Goal: Communication & Community: Connect with others

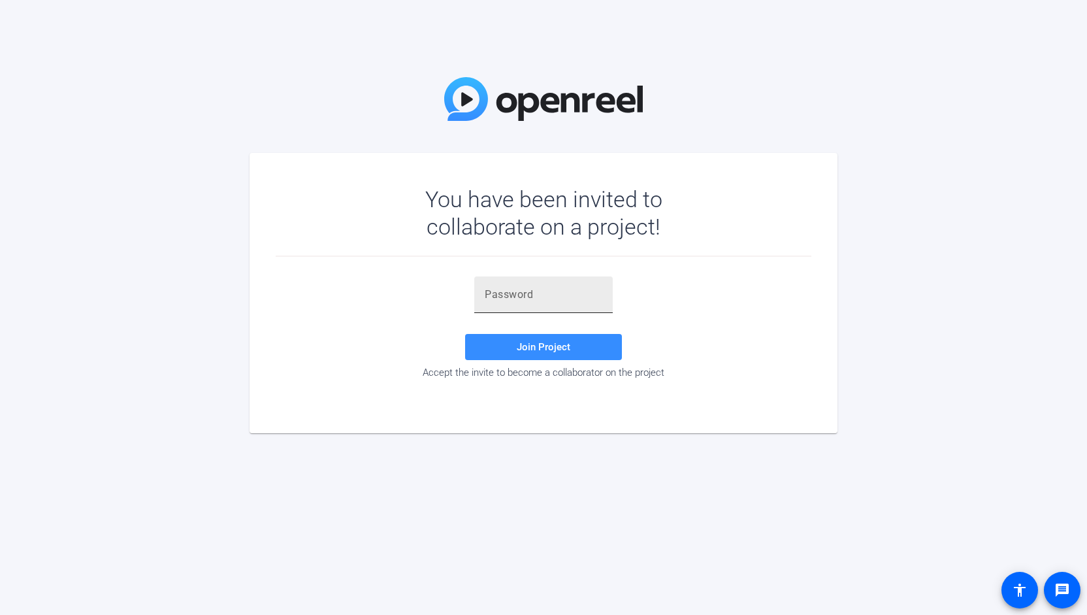
click at [526, 289] on input "text" at bounding box center [544, 295] width 118 height 16
paste input "c%R9Qb"
type input "c%R9Qb"
click at [553, 348] on span "Join Project" at bounding box center [544, 347] width 54 height 12
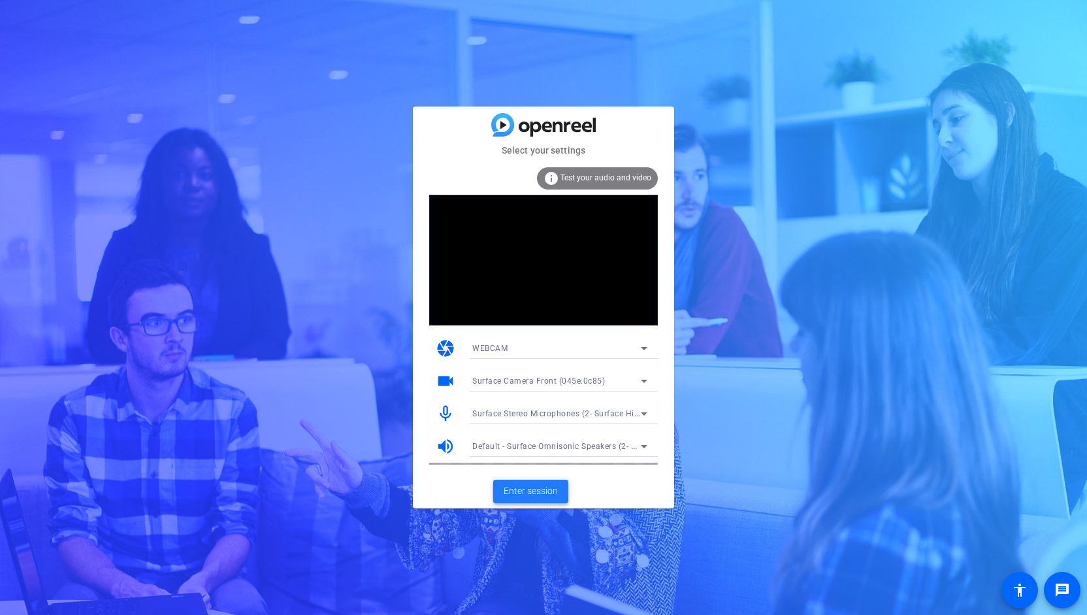
click at [525, 489] on span "Enter session" at bounding box center [531, 491] width 54 height 14
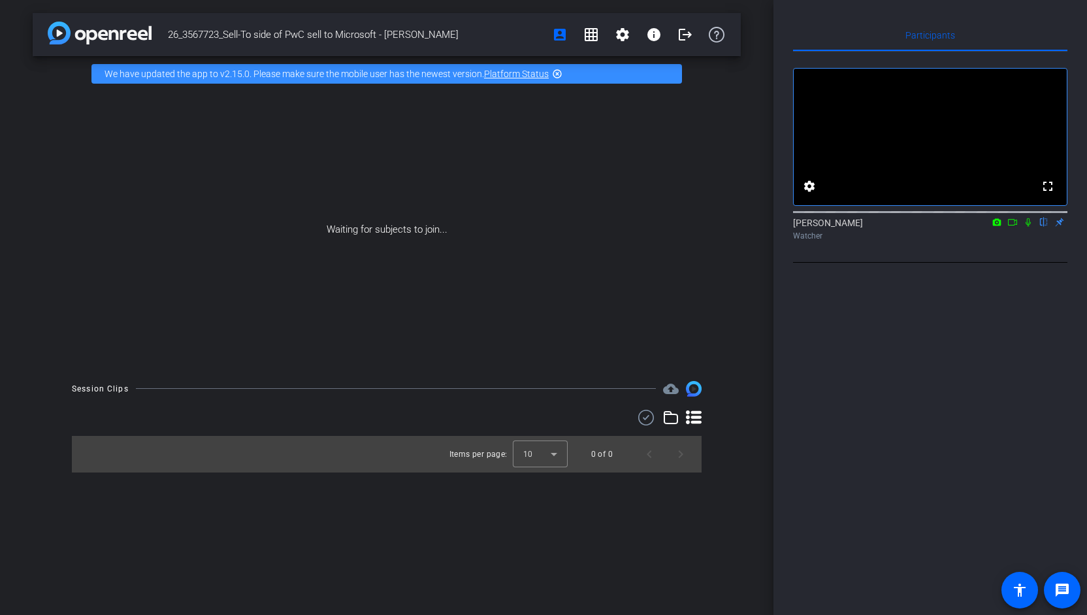
click at [999, 225] on icon at bounding box center [997, 221] width 8 height 7
click at [999, 237] on div at bounding box center [543, 307] width 1087 height 615
click at [1028, 227] on icon at bounding box center [1028, 222] width 5 height 8
click at [1013, 227] on icon at bounding box center [1013, 222] width 10 height 9
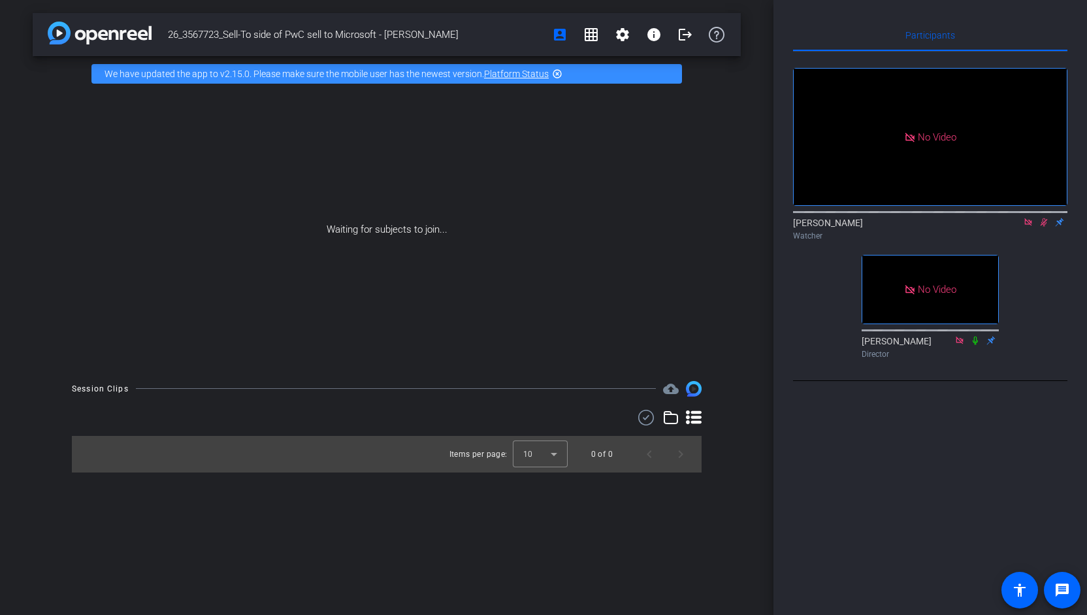
click at [1043, 227] on icon at bounding box center [1044, 222] width 10 height 9
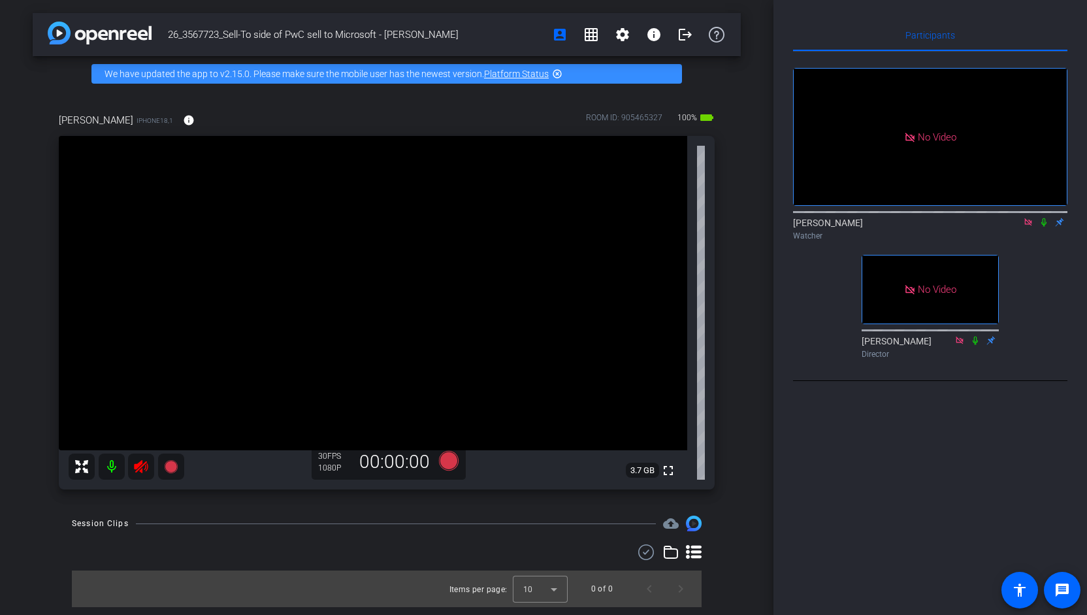
click at [1043, 242] on div "[PERSON_NAME] Watcher" at bounding box center [930, 228] width 274 height 25
click at [1041, 227] on icon at bounding box center [1044, 222] width 10 height 9
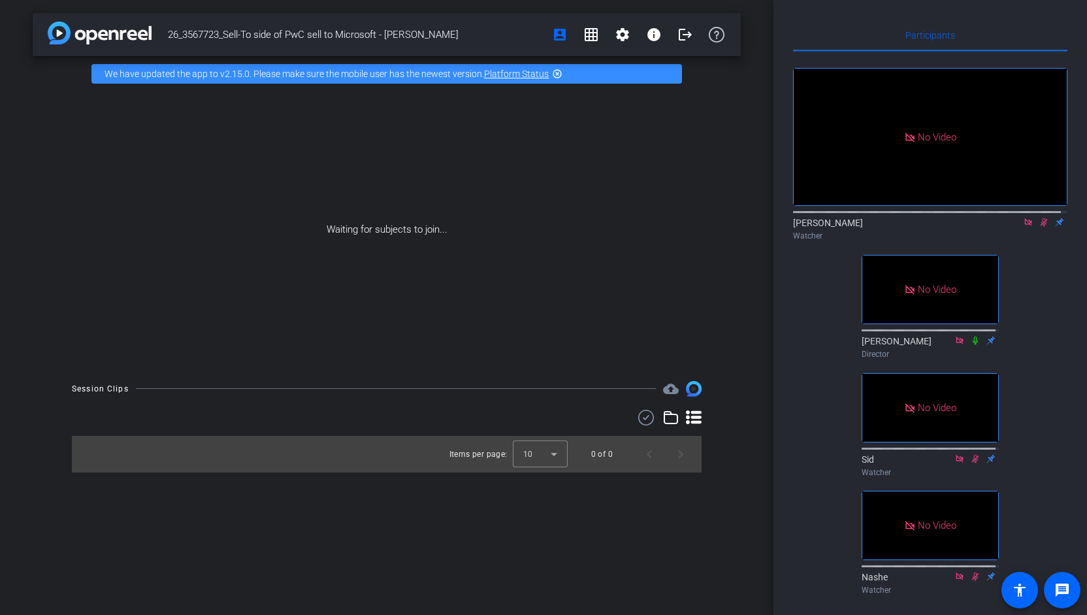
click at [1025, 225] on icon at bounding box center [1028, 221] width 7 height 7
click at [993, 225] on icon at bounding box center [997, 221] width 8 height 7
click at [988, 235] on div at bounding box center [543, 307] width 1087 height 615
click at [993, 225] on icon at bounding box center [997, 221] width 8 height 7
click at [1004, 235] on div at bounding box center [543, 307] width 1087 height 615
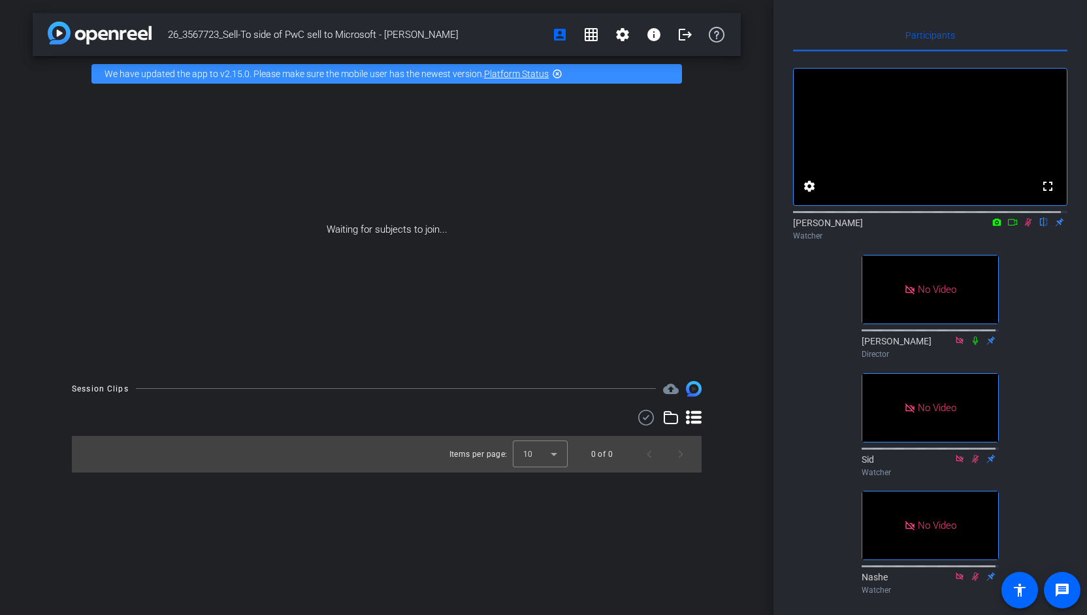
click at [1008, 227] on icon at bounding box center [1013, 222] width 10 height 9
click at [1041, 227] on icon at bounding box center [1044, 222] width 7 height 8
click at [1025, 225] on icon at bounding box center [1028, 221] width 7 height 7
click at [1008, 225] on icon at bounding box center [1012, 222] width 9 height 7
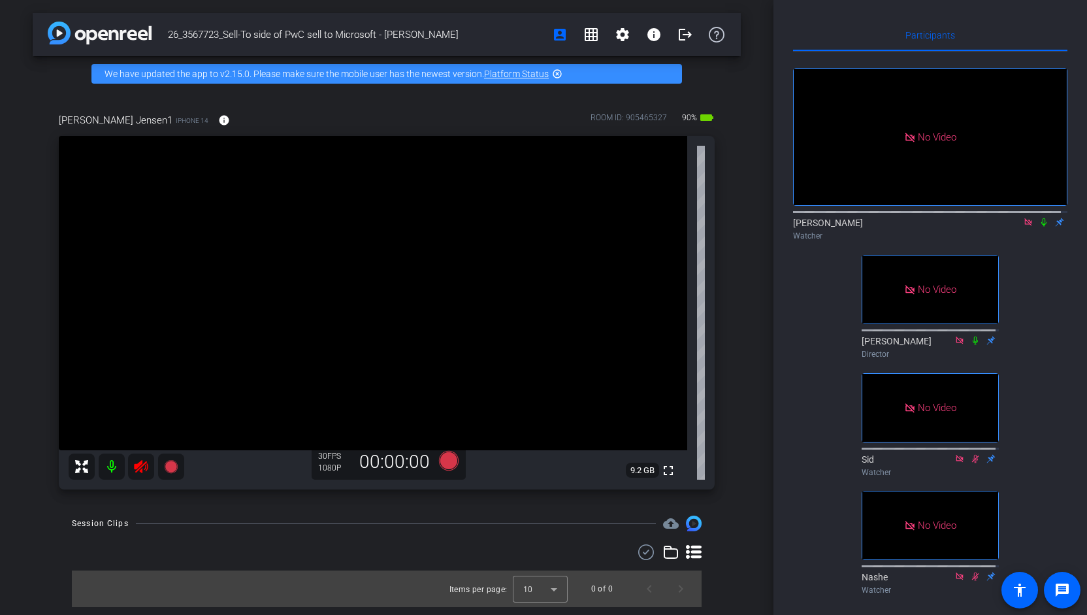
click at [1041, 227] on icon at bounding box center [1043, 222] width 5 height 8
